Goal: Task Accomplishment & Management: Manage account settings

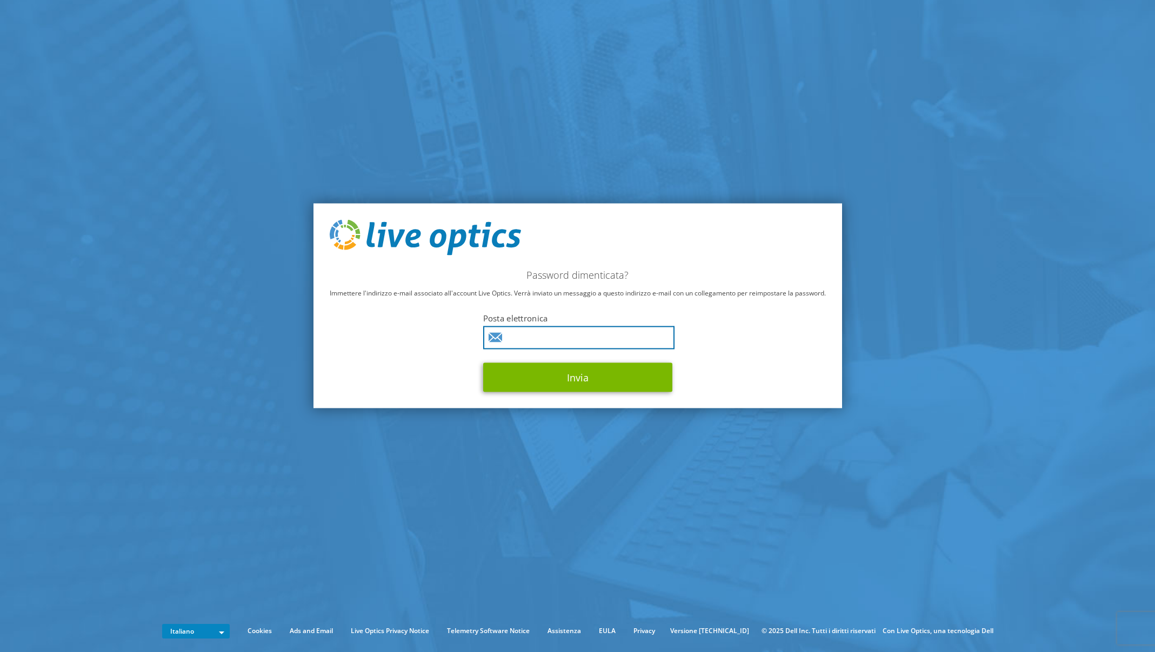
click at [538, 335] on input "text" at bounding box center [578, 337] width 191 height 23
type input "pbrega@tai.it"
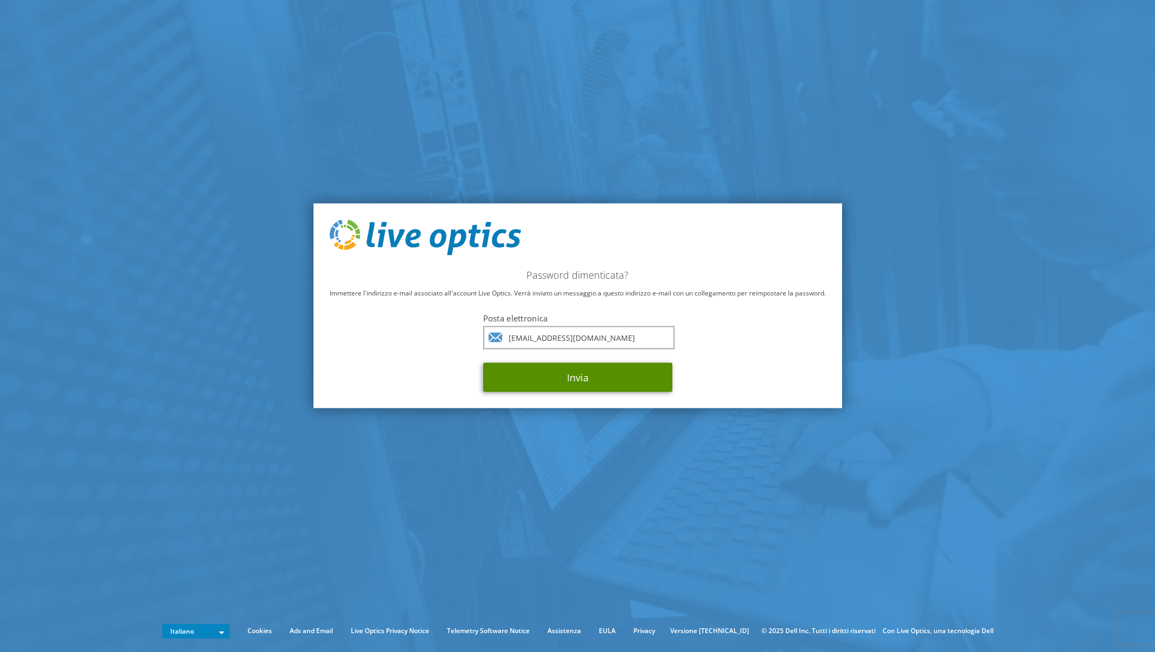
click at [598, 377] on button "Invia" at bounding box center [577, 377] width 189 height 29
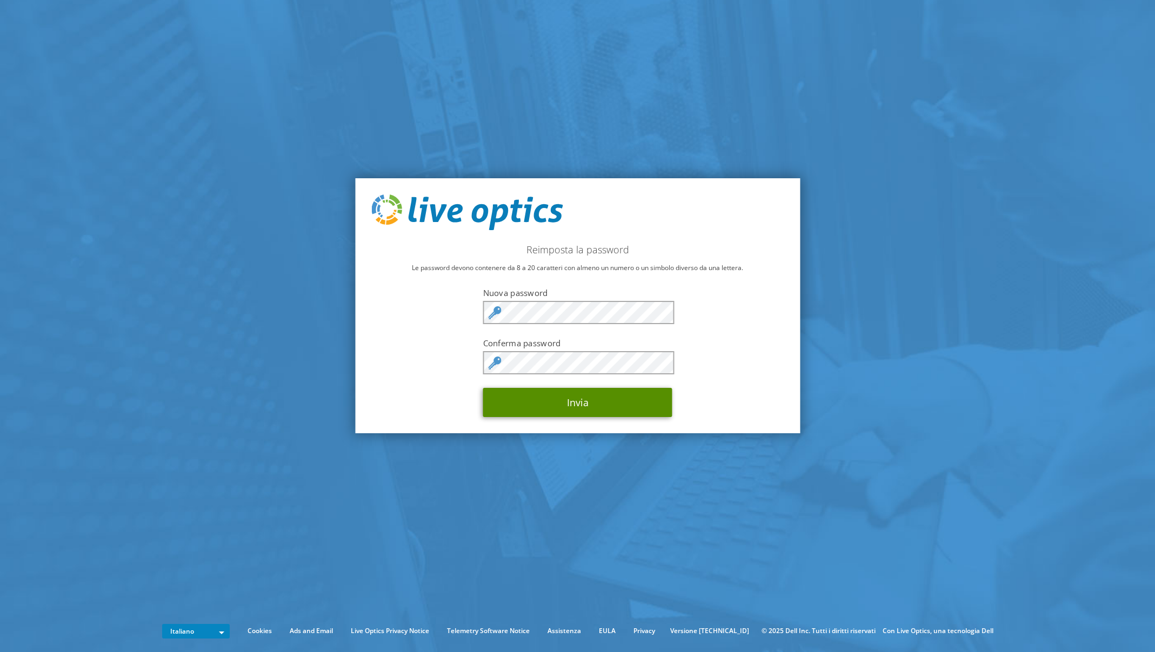
click at [563, 406] on button "Invia" at bounding box center [577, 402] width 189 height 29
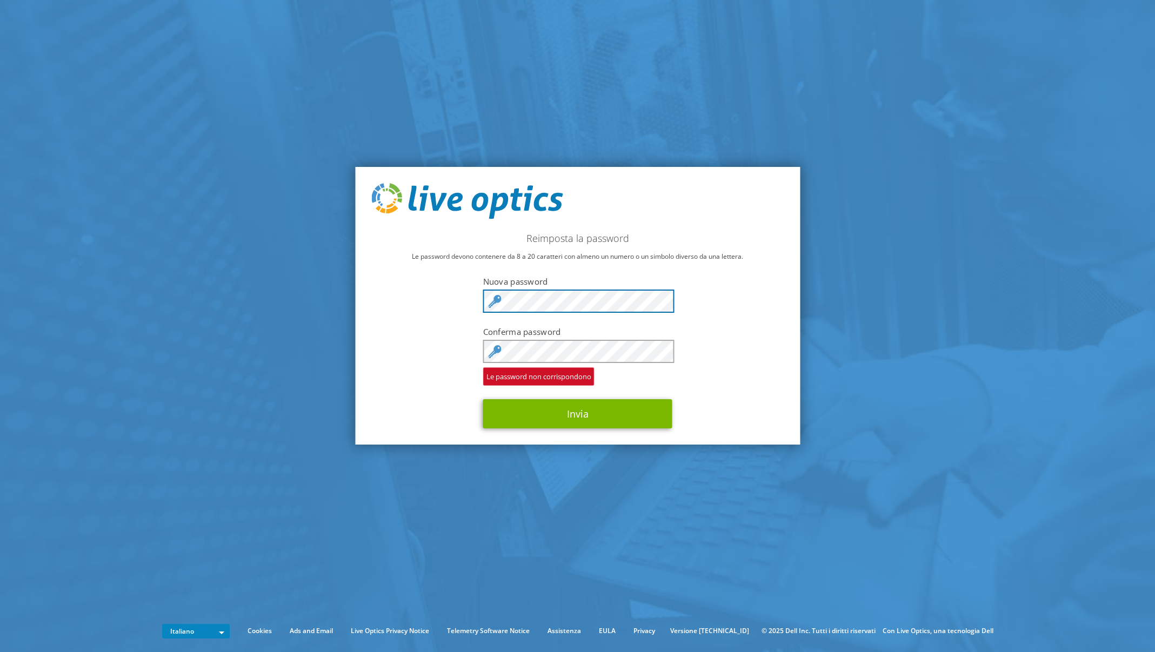
click at [466, 299] on div "Reimposta la password Le password devono contenere da 8 a 20 caratteri con alme…" at bounding box center [577, 306] width 445 height 278
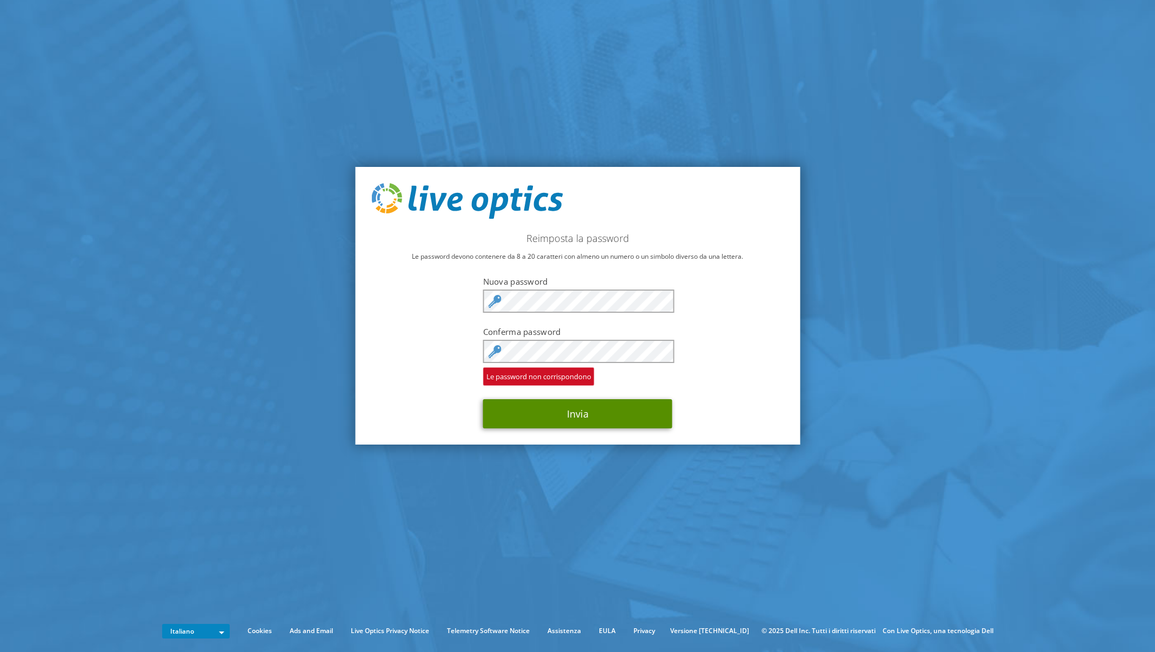
click at [592, 422] on button "Invia" at bounding box center [577, 413] width 189 height 29
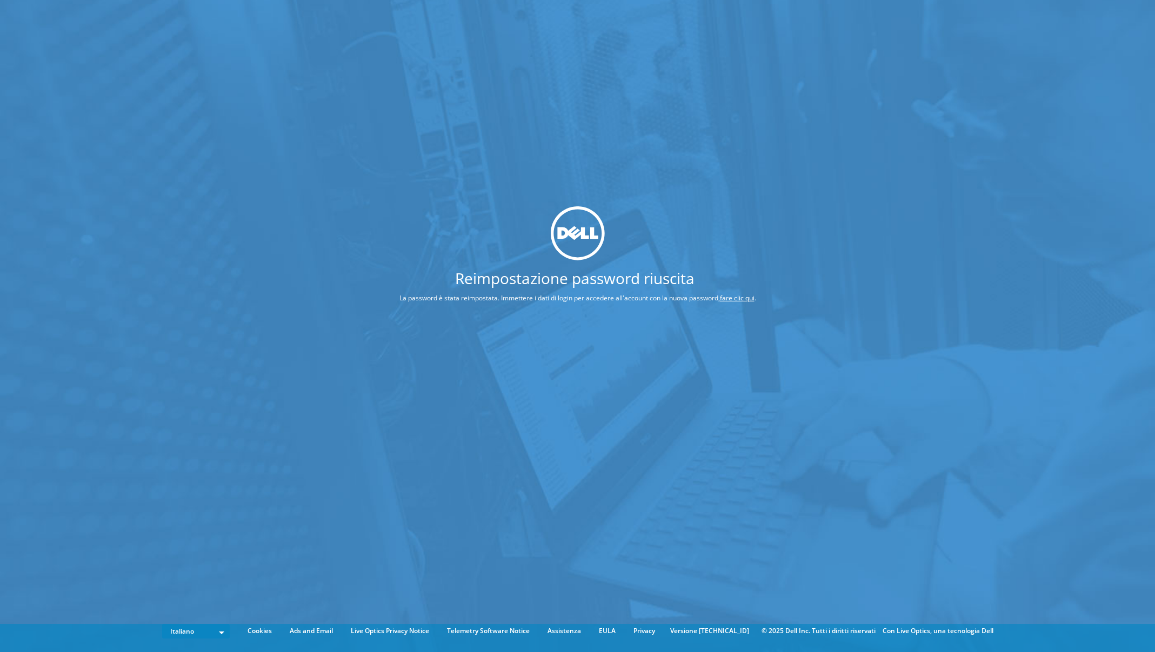
click at [744, 294] on link "fare clic qui" at bounding box center [737, 297] width 35 height 9
